Goal: Task Accomplishment & Management: Use online tool/utility

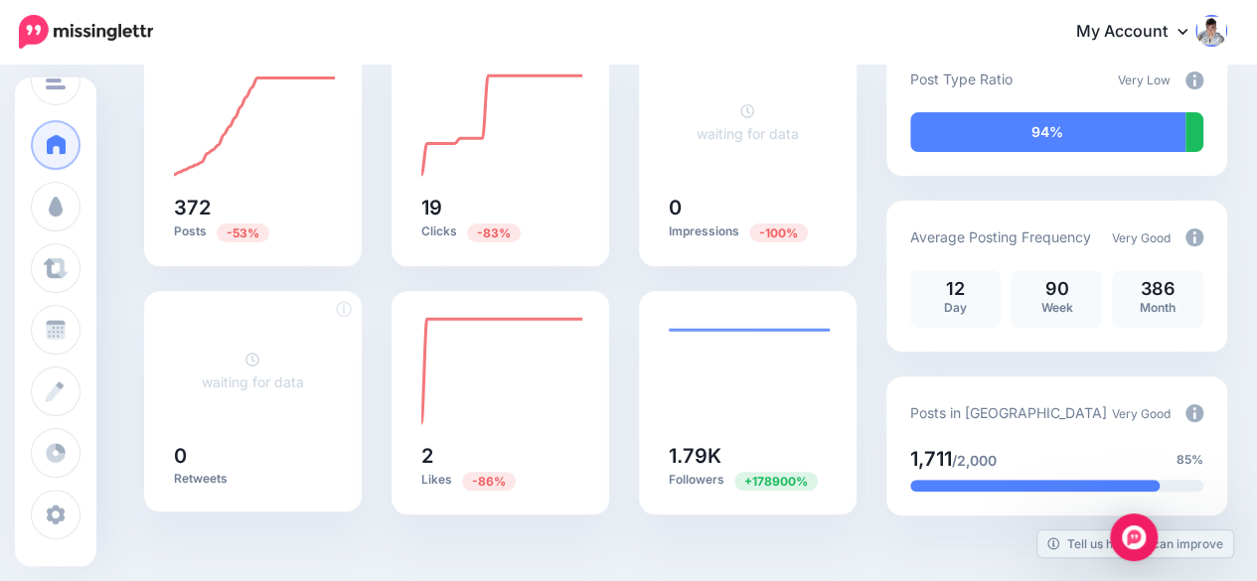
scroll to position [298, 0]
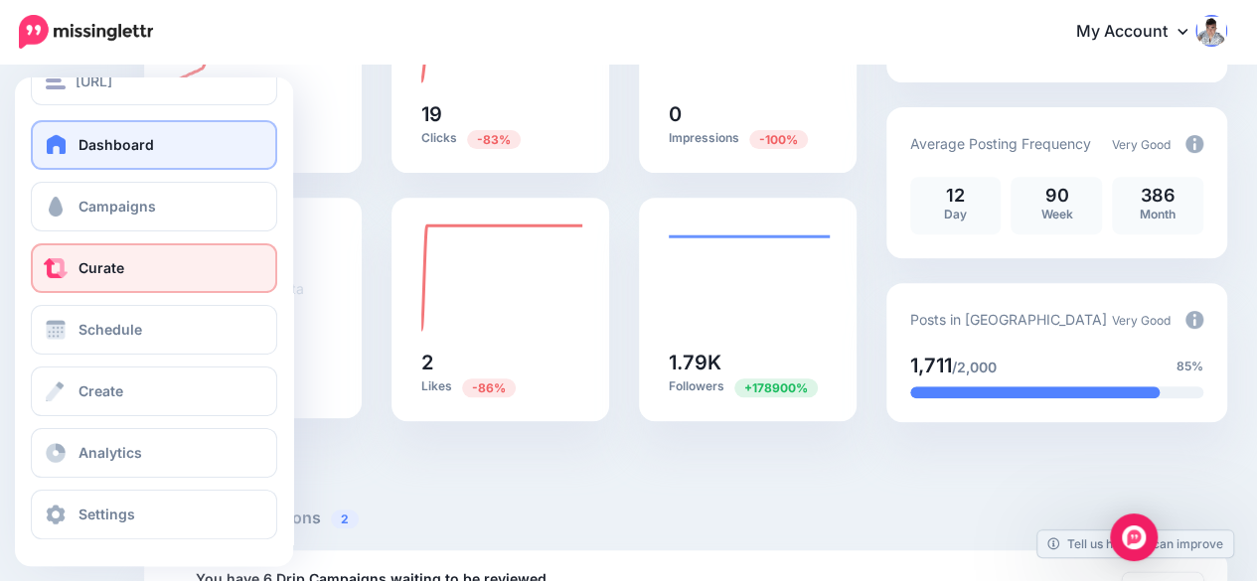
click at [121, 273] on span "Curate" at bounding box center [101, 267] width 46 height 17
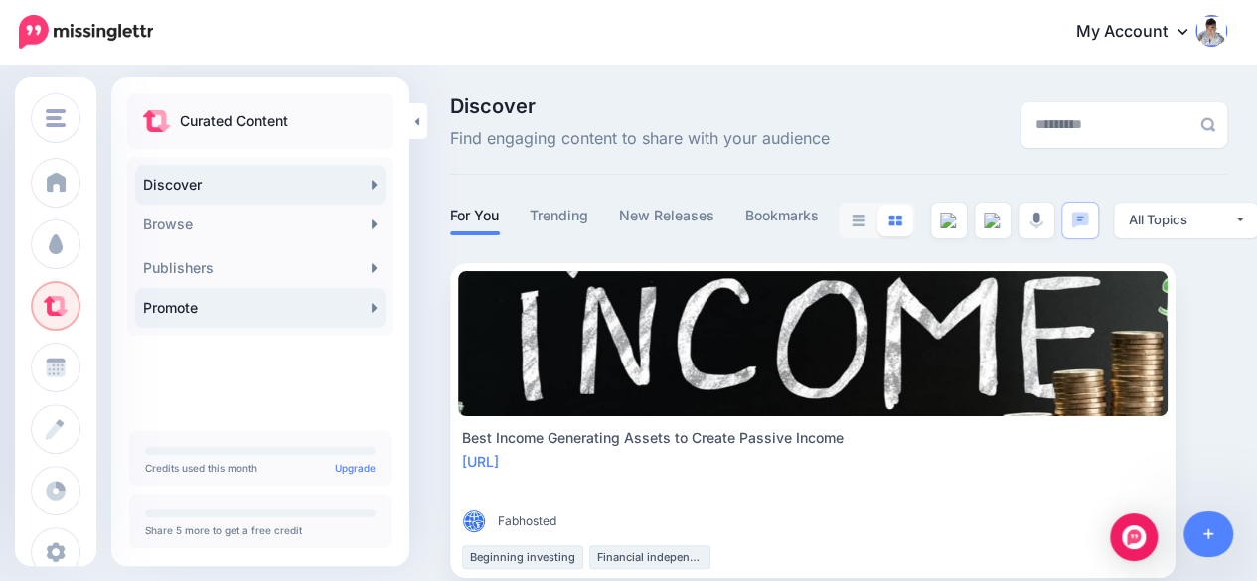
click at [279, 311] on link "Promote" at bounding box center [260, 308] width 250 height 40
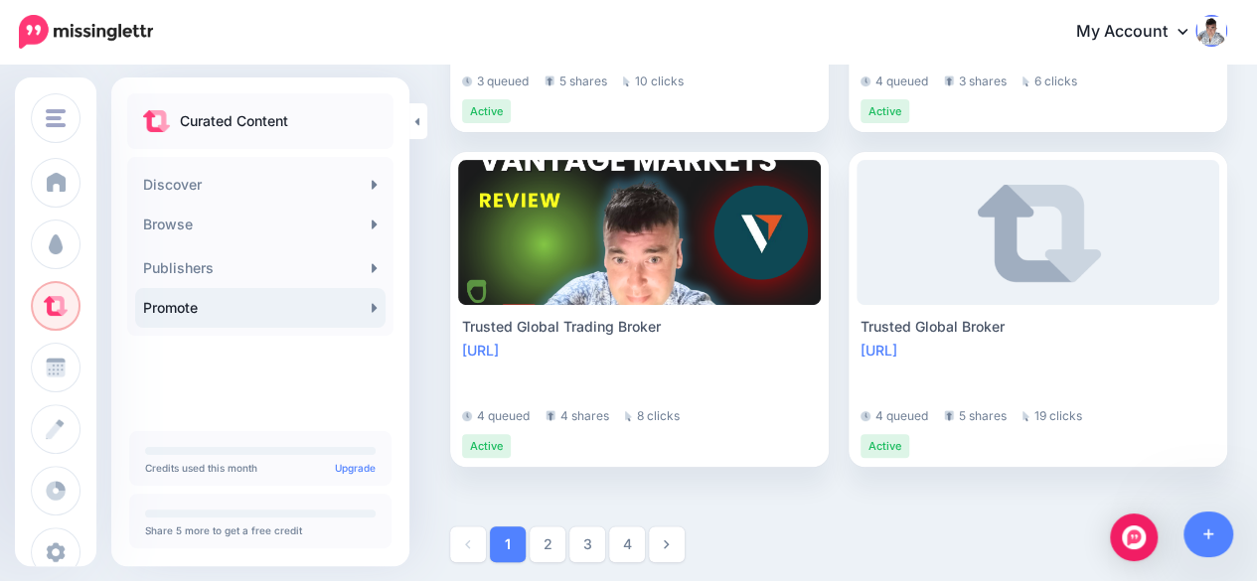
scroll to position [4068, 0]
